Goal: Task Accomplishment & Management: Manage account settings

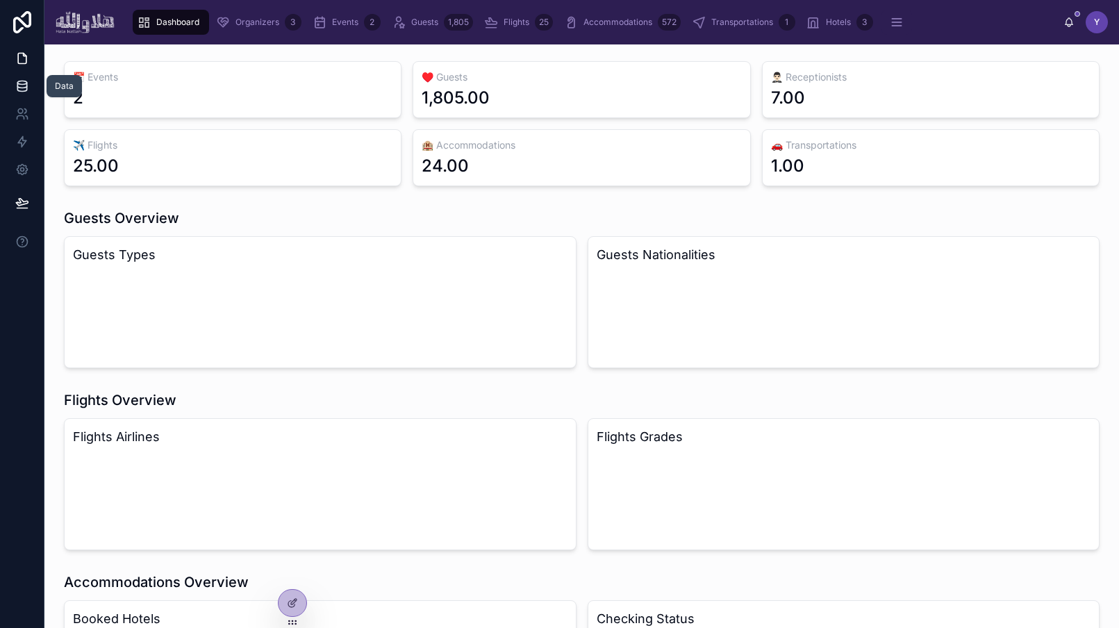
click at [24, 85] on icon at bounding box center [22, 86] width 14 height 14
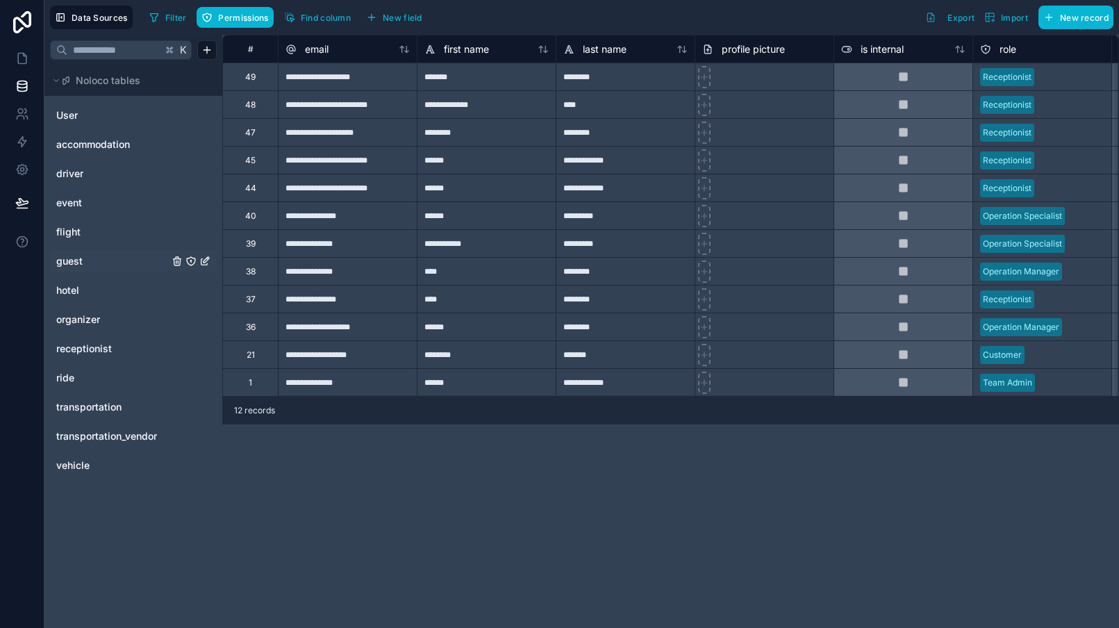
click at [94, 265] on link "guest" at bounding box center [112, 261] width 112 height 14
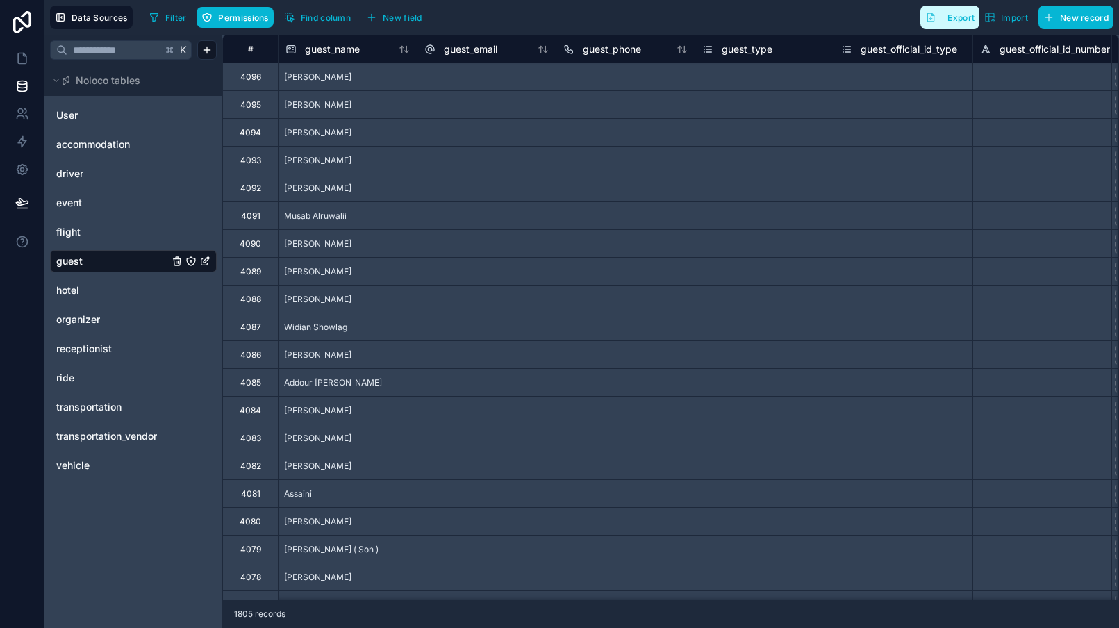
click at [958, 15] on span "Export" at bounding box center [960, 17] width 27 height 10
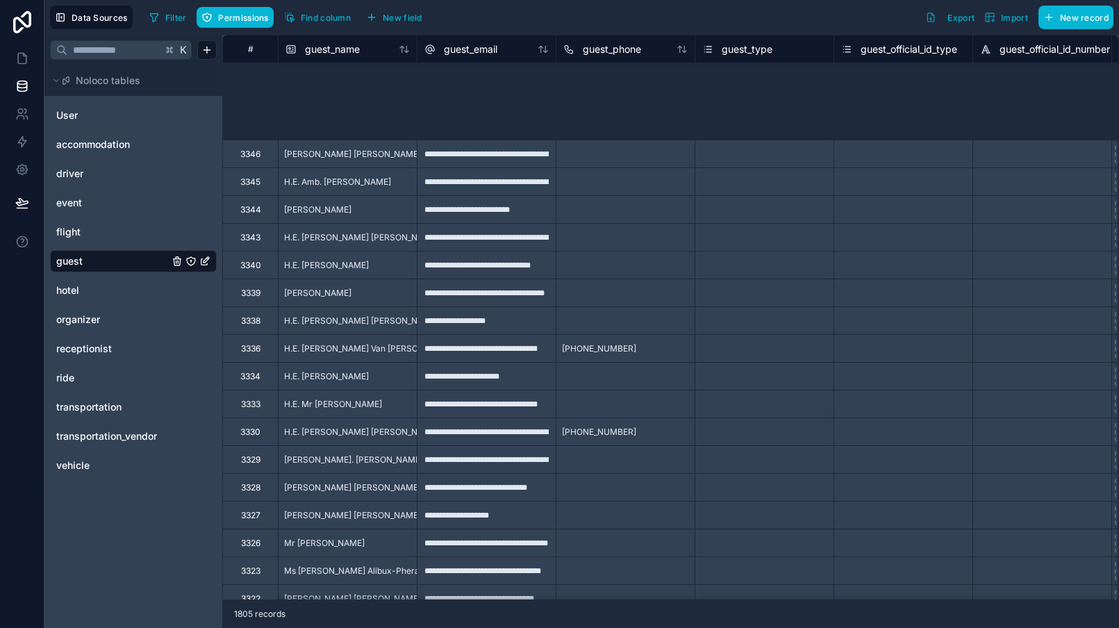
scroll to position [16129, 0]
